Goal: Use online tool/utility: Utilize a website feature to perform a specific function

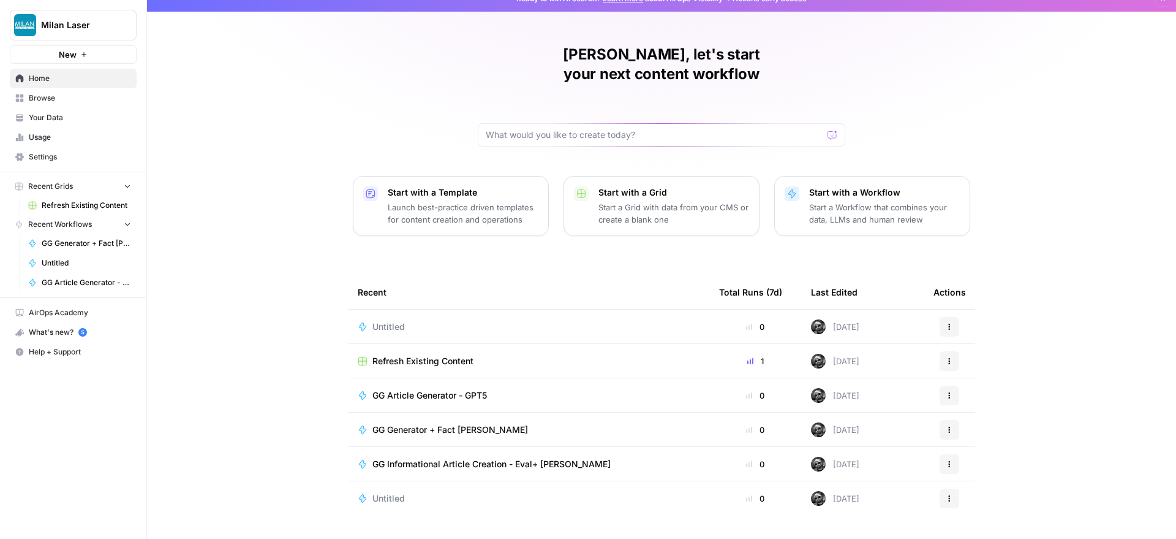
scroll to position [25, 0]
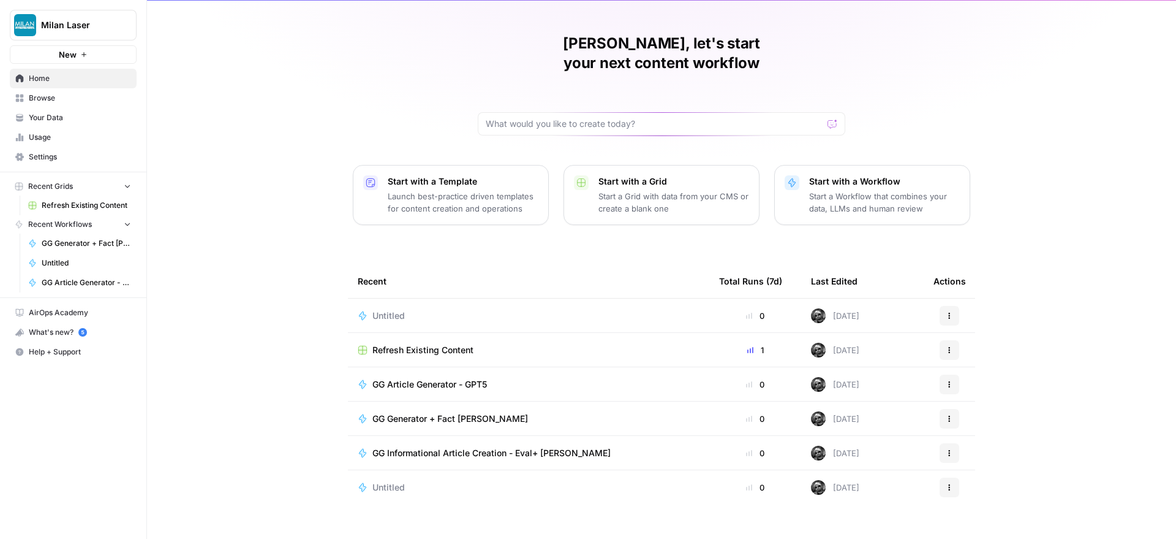
click at [416, 378] on span "GG Article Generator - GPT5" at bounding box center [430, 384] width 115 height 12
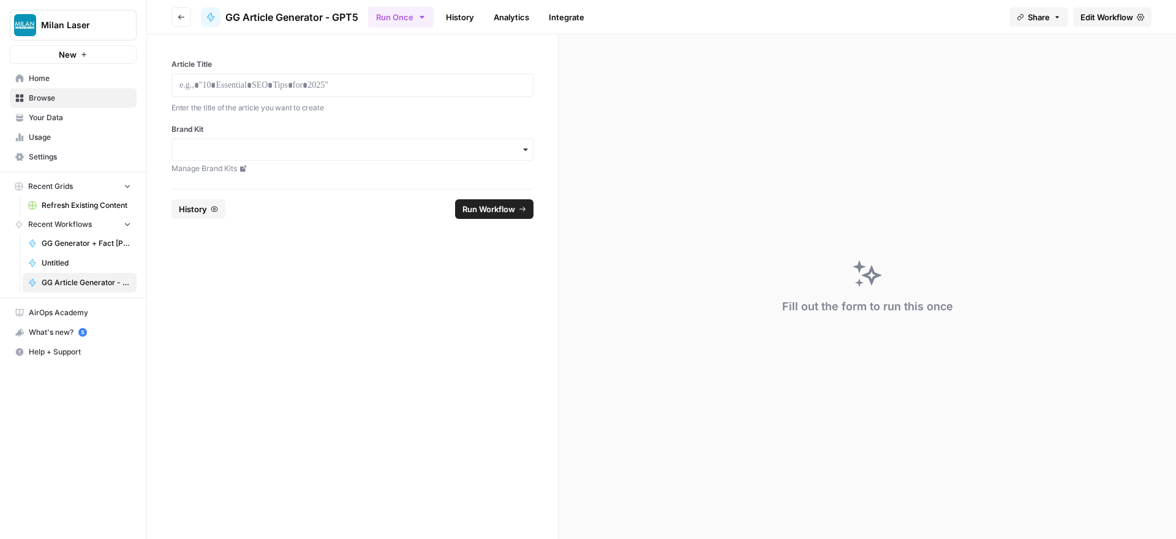
click at [1100, 18] on span "Edit Workflow" at bounding box center [1107, 17] width 53 height 12
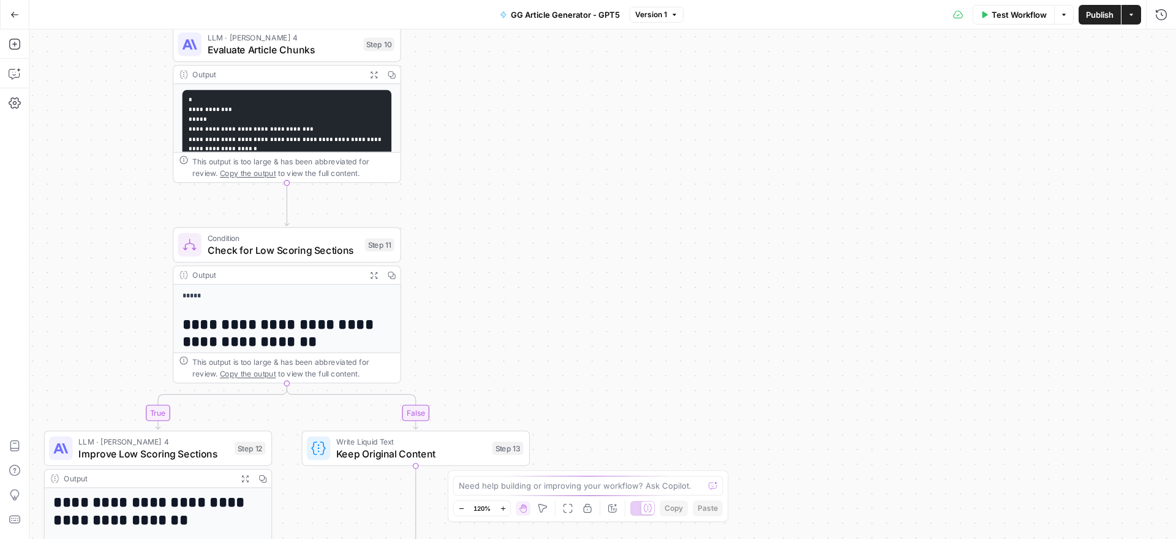
click at [1013, 16] on span "Test Workflow" at bounding box center [1019, 15] width 55 height 12
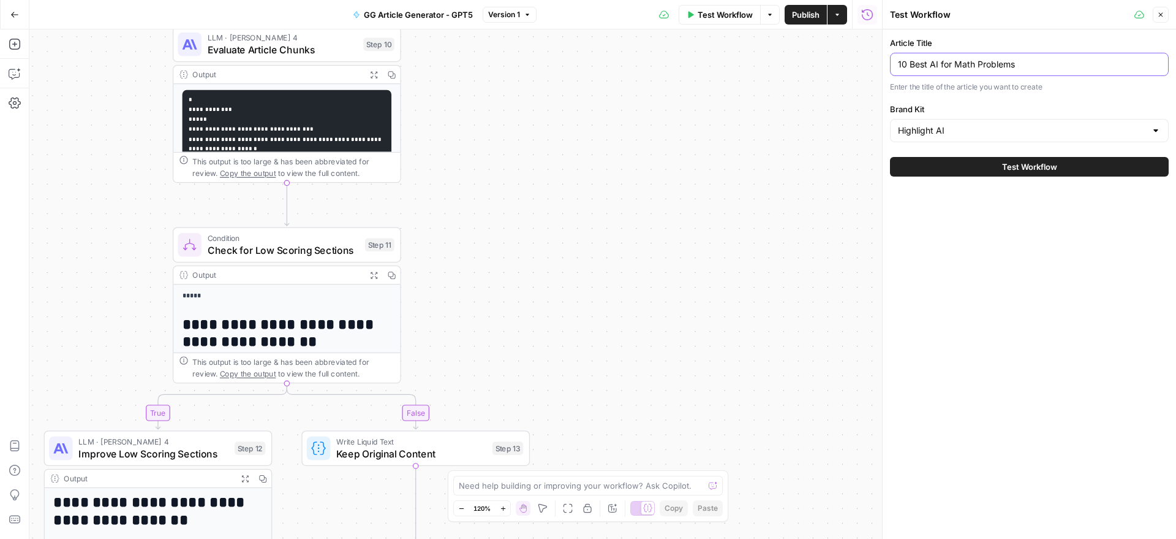
click at [961, 67] on input "10 Best AI for Math Problems" at bounding box center [1029, 64] width 263 height 12
type input "Highlight AI vs Cluely"
click at [1026, 170] on span "Test Workflow" at bounding box center [1029, 167] width 55 height 12
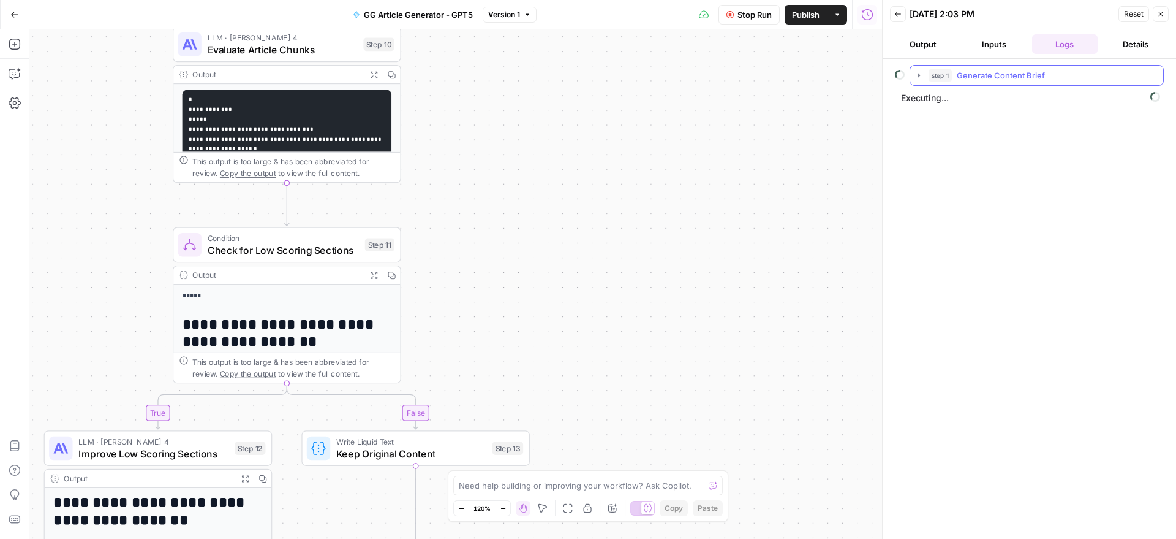
click at [920, 77] on icon "button" at bounding box center [919, 75] width 10 height 10
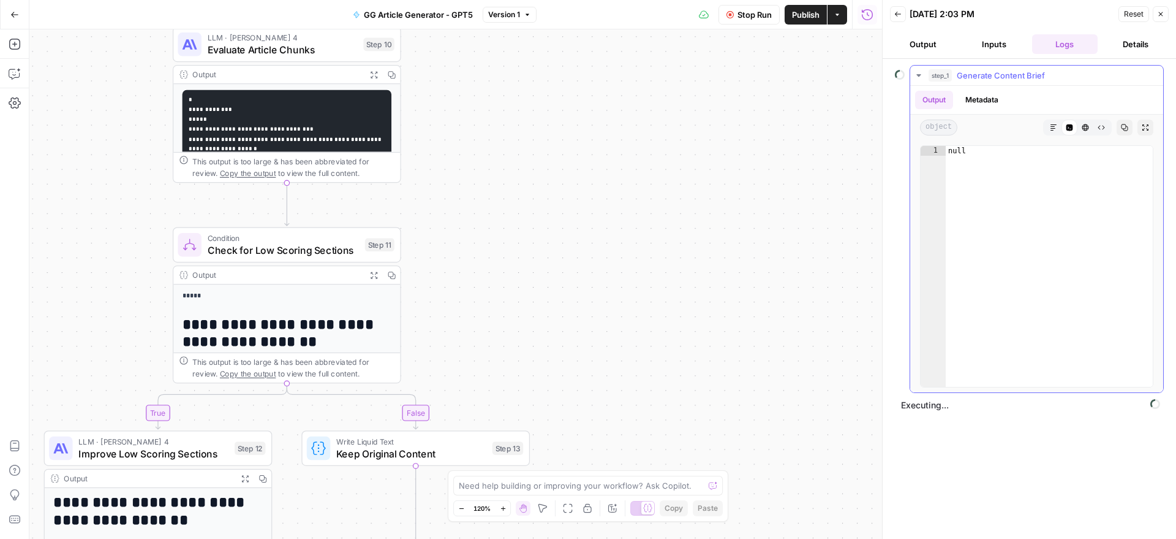
click at [920, 77] on icon "button" at bounding box center [919, 75] width 10 height 10
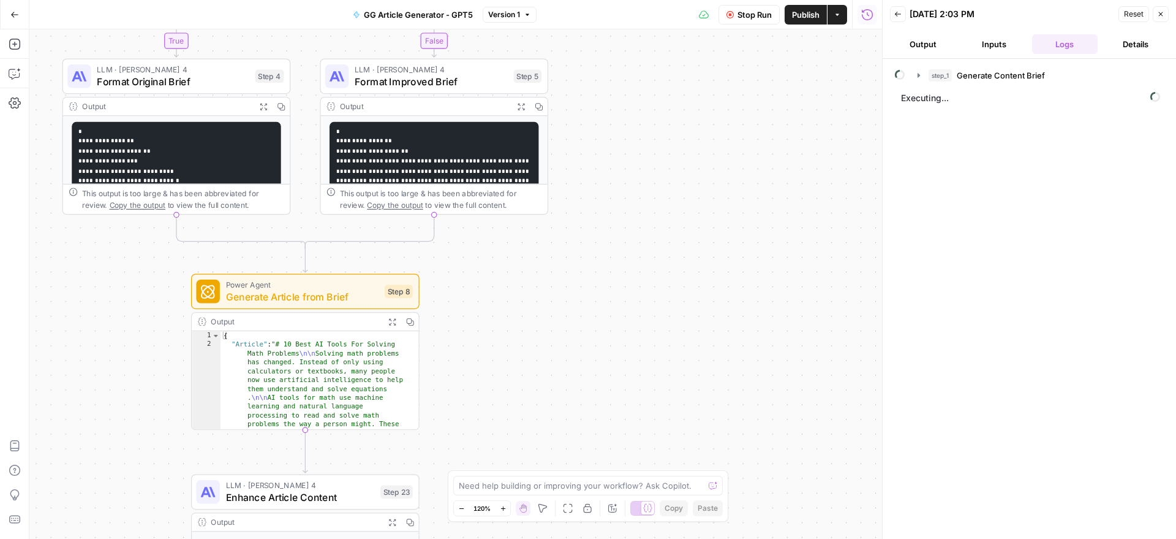
drag, startPoint x: 650, startPoint y: 146, endPoint x: 627, endPoint y: 310, distance: 165.2
click at [627, 310] on div "true false true false Workflow Set Inputs Inputs Power Agent Generate Content B…" at bounding box center [455, 283] width 853 height 509
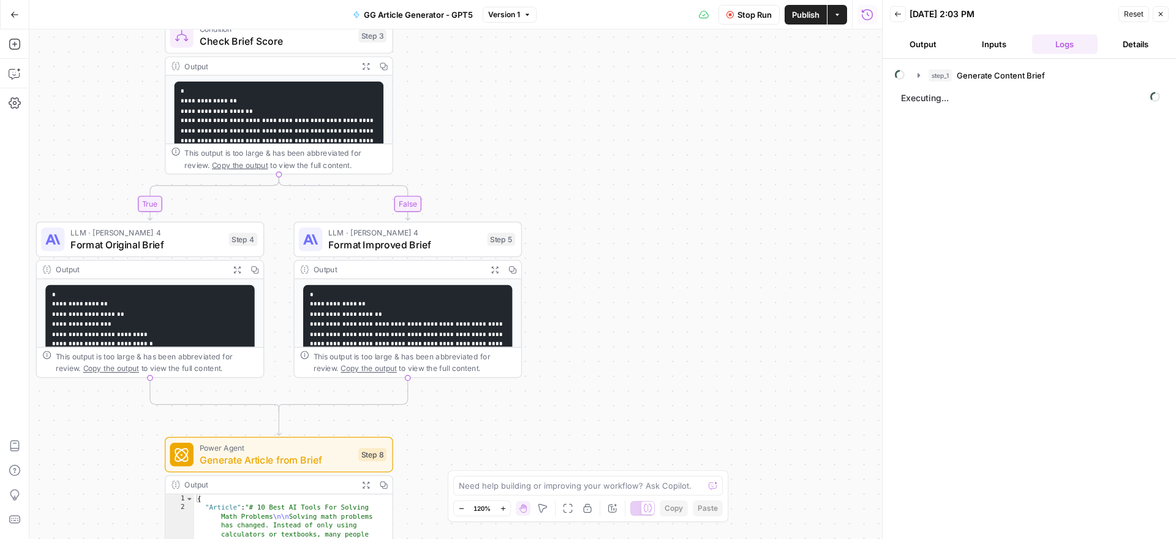
drag, startPoint x: 615, startPoint y: 173, endPoint x: 624, endPoint y: 335, distance: 162.7
click at [624, 320] on div "true false true false Workflow Set Inputs Inputs Power Agent Generate Content B…" at bounding box center [455, 283] width 853 height 509
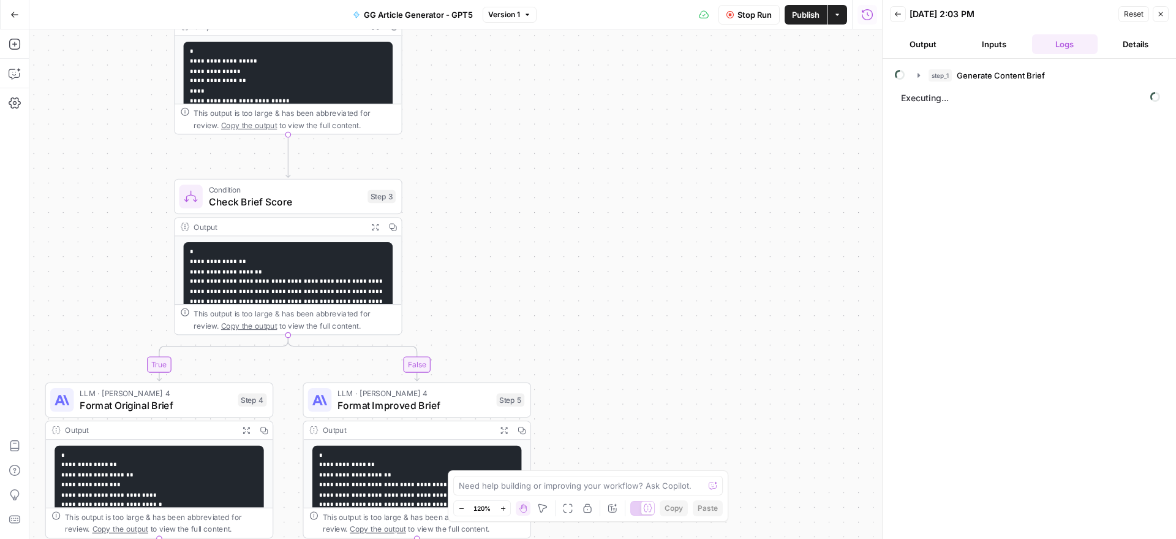
drag, startPoint x: 607, startPoint y: 252, endPoint x: 613, endPoint y: 338, distance: 85.4
click at [613, 338] on div "true false true false Workflow Set Inputs Inputs Power Agent Generate Content B…" at bounding box center [455, 283] width 853 height 509
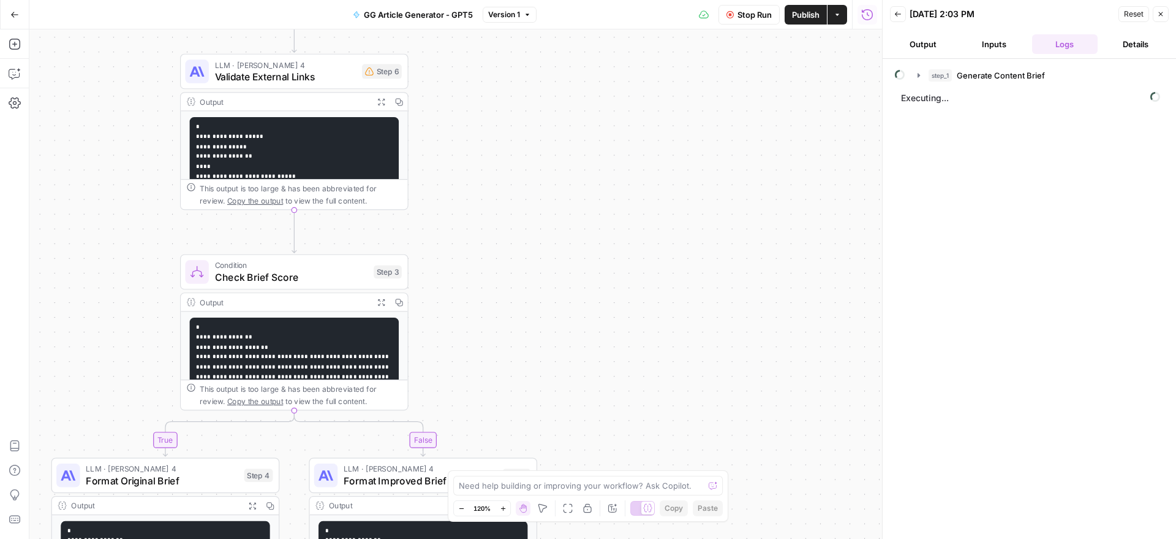
drag, startPoint x: 573, startPoint y: 143, endPoint x: 611, endPoint y: 327, distance: 187.1
click at [611, 327] on div "true false true false Workflow Set Inputs Inputs Power Agent Generate Content B…" at bounding box center [455, 283] width 853 height 509
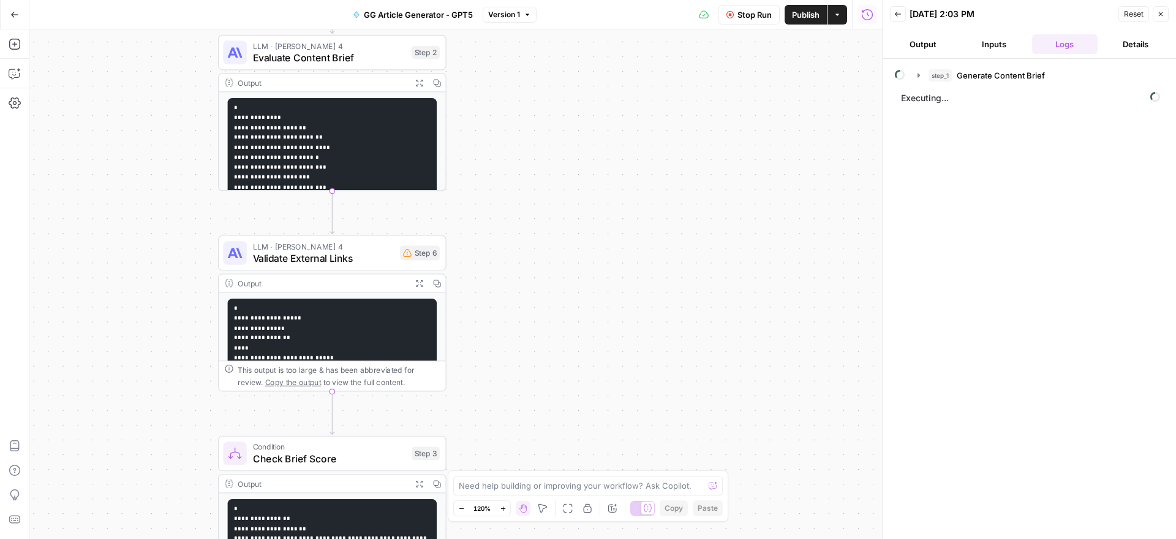
drag, startPoint x: 595, startPoint y: 146, endPoint x: 609, endPoint y: 280, distance: 134.9
click at [609, 280] on div "true false true false Workflow Set Inputs Inputs Power Agent Generate Content B…" at bounding box center [455, 283] width 853 height 509
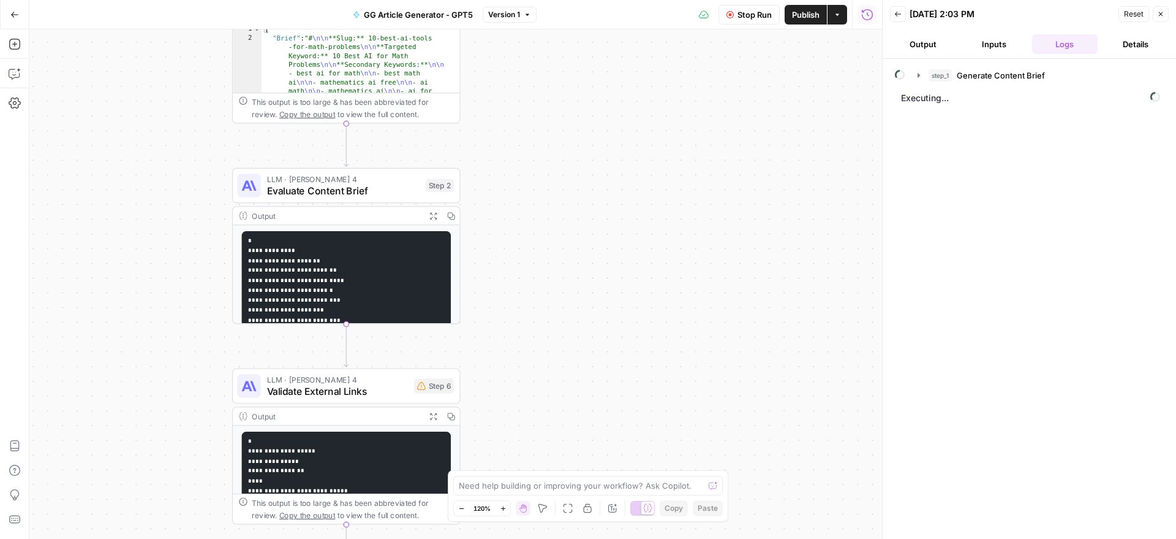
drag, startPoint x: 572, startPoint y: 131, endPoint x: 586, endPoint y: 312, distance: 181.9
click at [586, 312] on div "true false true false Workflow Set Inputs Inputs Power Agent Generate Content B…" at bounding box center [455, 283] width 853 height 509
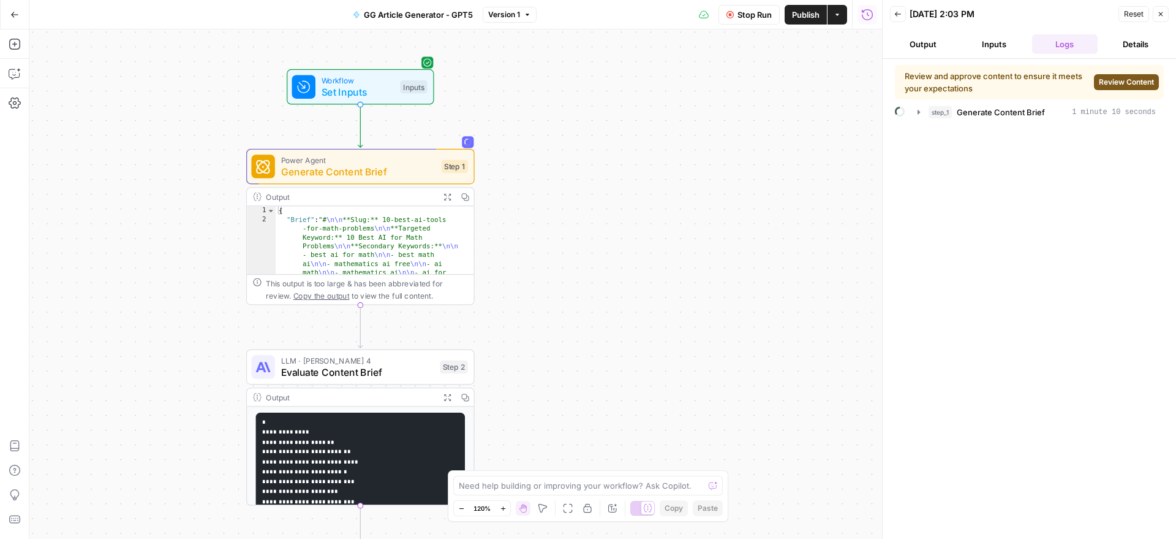
click at [1112, 80] on span "Review Content" at bounding box center [1126, 82] width 55 height 11
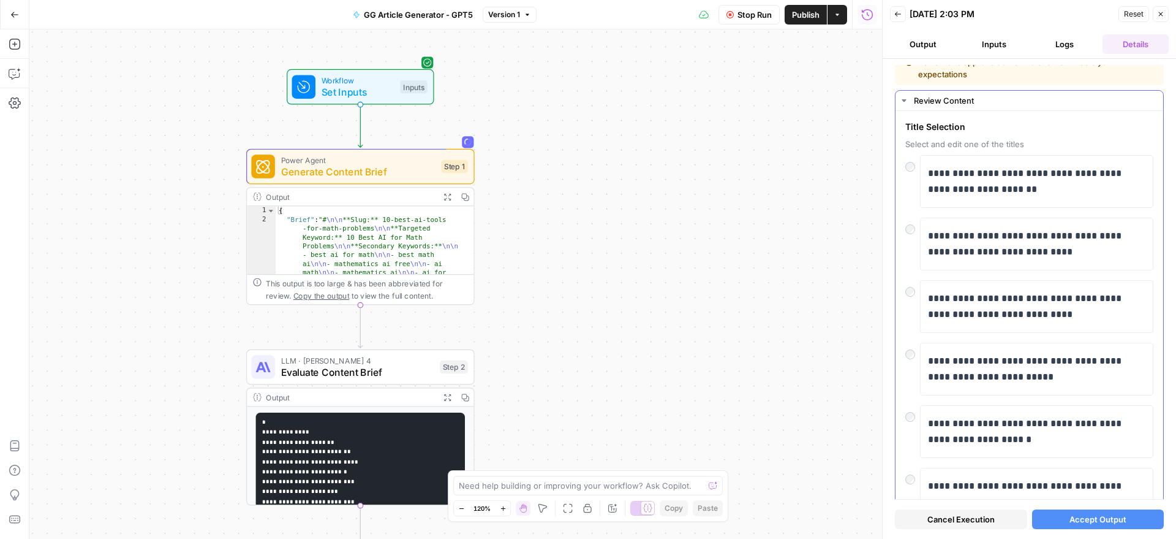
scroll to position [24, 0]
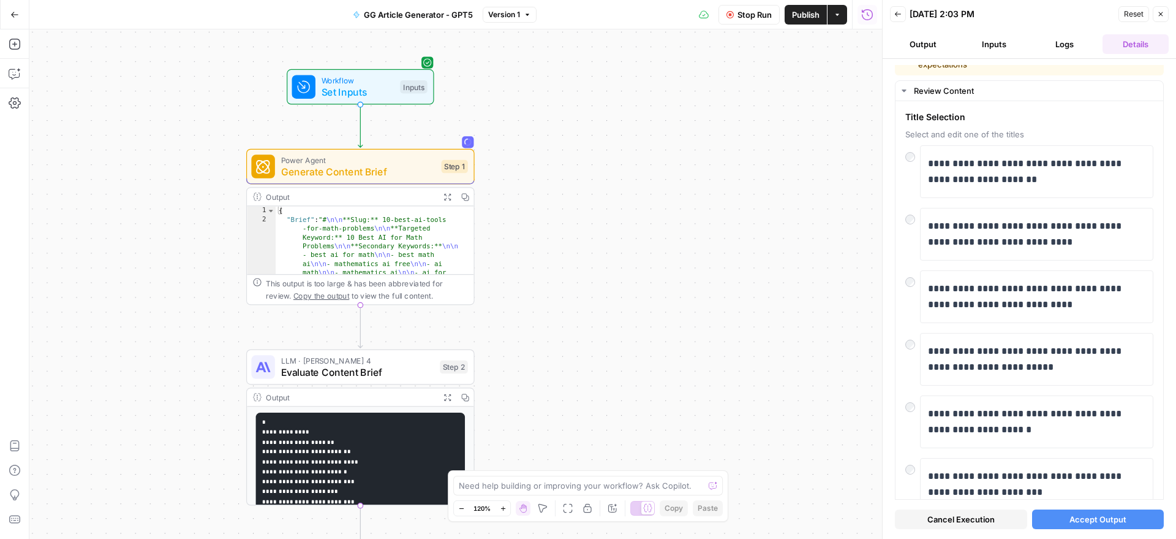
click at [1070, 520] on span "Accept Output" at bounding box center [1098, 519] width 57 height 12
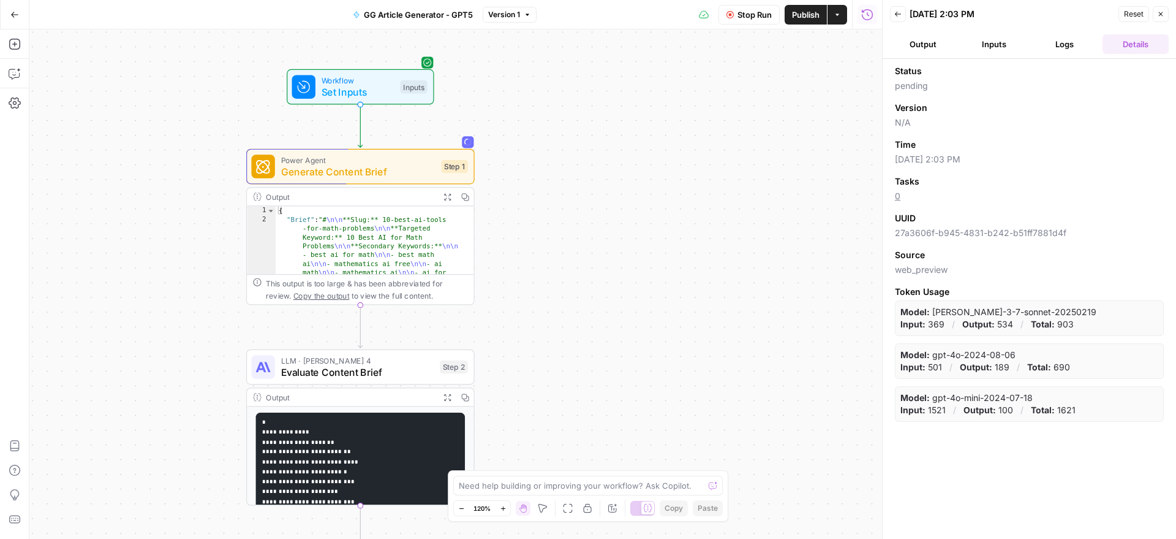
click at [1063, 36] on button "Logs" at bounding box center [1065, 44] width 66 height 20
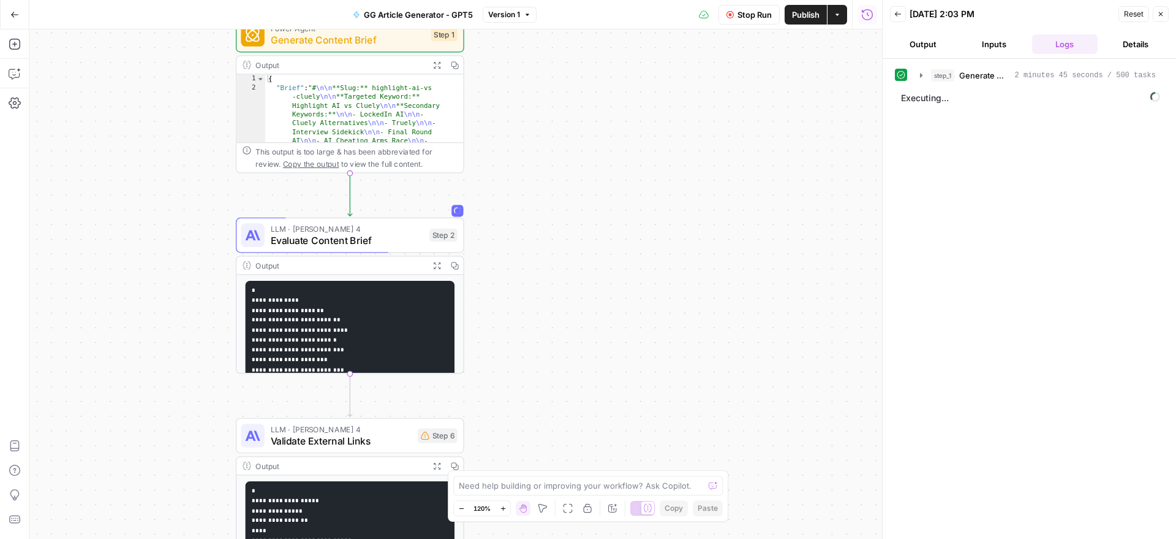
drag, startPoint x: 724, startPoint y: 392, endPoint x: 719, endPoint y: 236, distance: 155.7
click at [719, 236] on div "true false true false Workflow Set Inputs Inputs Power Agent Generate Content B…" at bounding box center [455, 283] width 853 height 509
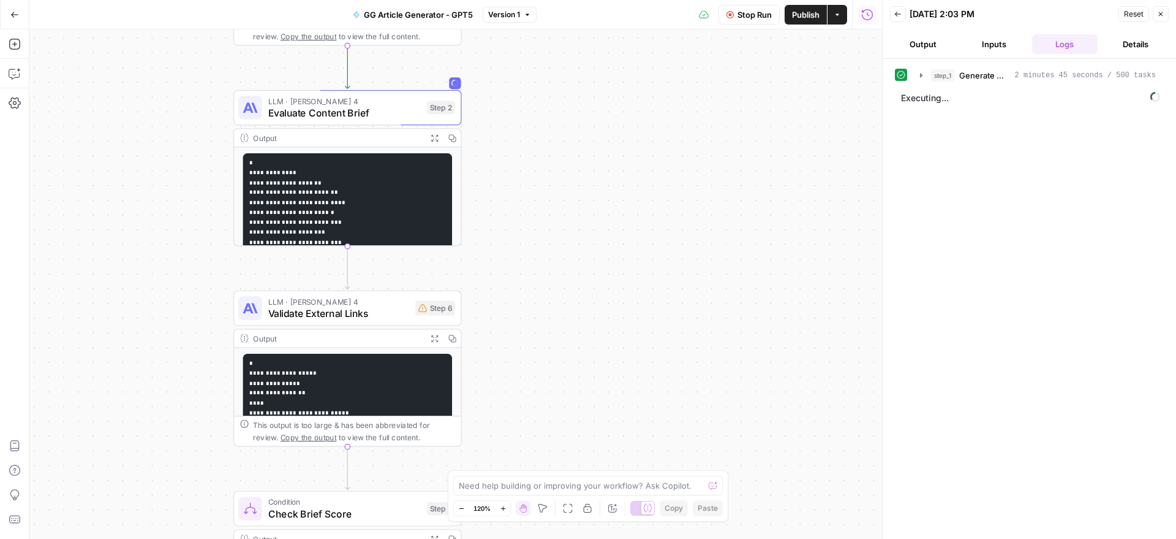
drag, startPoint x: 675, startPoint y: 302, endPoint x: 669, endPoint y: 175, distance: 127.0
click at [669, 175] on div "true false true false Workflow Set Inputs Inputs Power Agent Generate Content B…" at bounding box center [455, 283] width 853 height 509
